Goal: Transaction & Acquisition: Purchase product/service

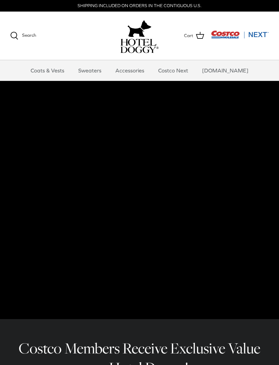
click at [183, 68] on link "Costco Next" at bounding box center [173, 70] width 42 height 20
click at [139, 67] on link "Accessories" at bounding box center [129, 70] width 41 height 20
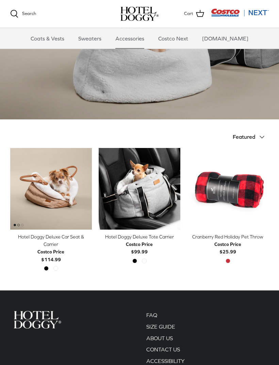
scroll to position [59, 0]
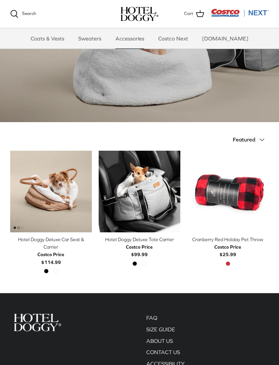
click at [96, 38] on link "Sweaters" at bounding box center [89, 38] width 35 height 20
